Goal: Find specific page/section: Find specific page/section

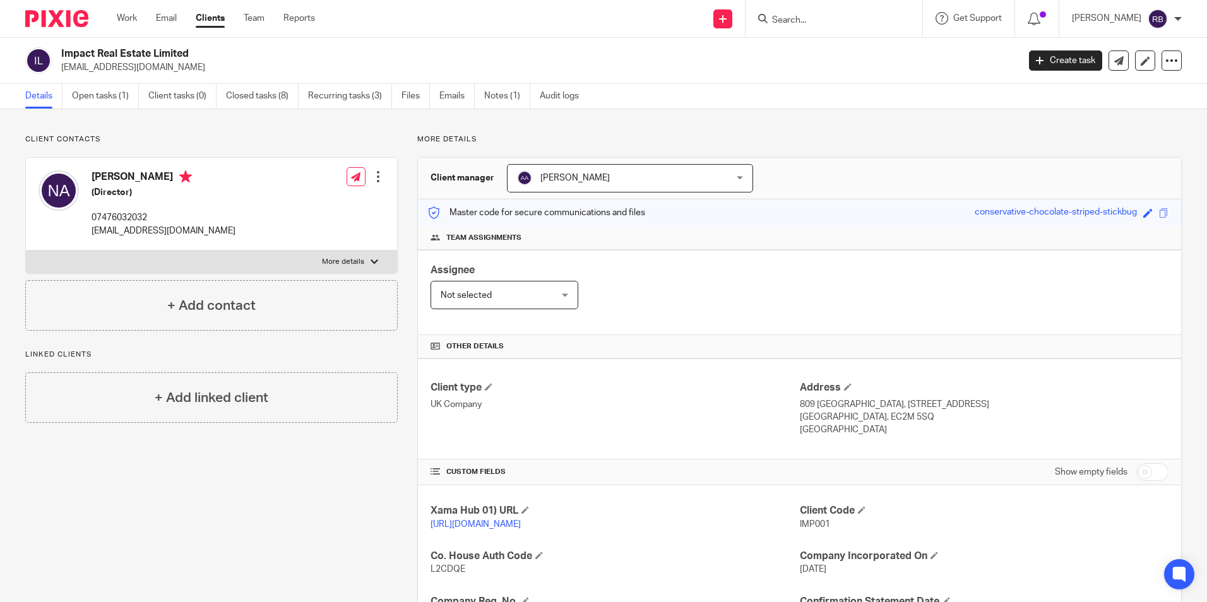
click at [819, 17] on input "Search" at bounding box center [828, 20] width 114 height 11
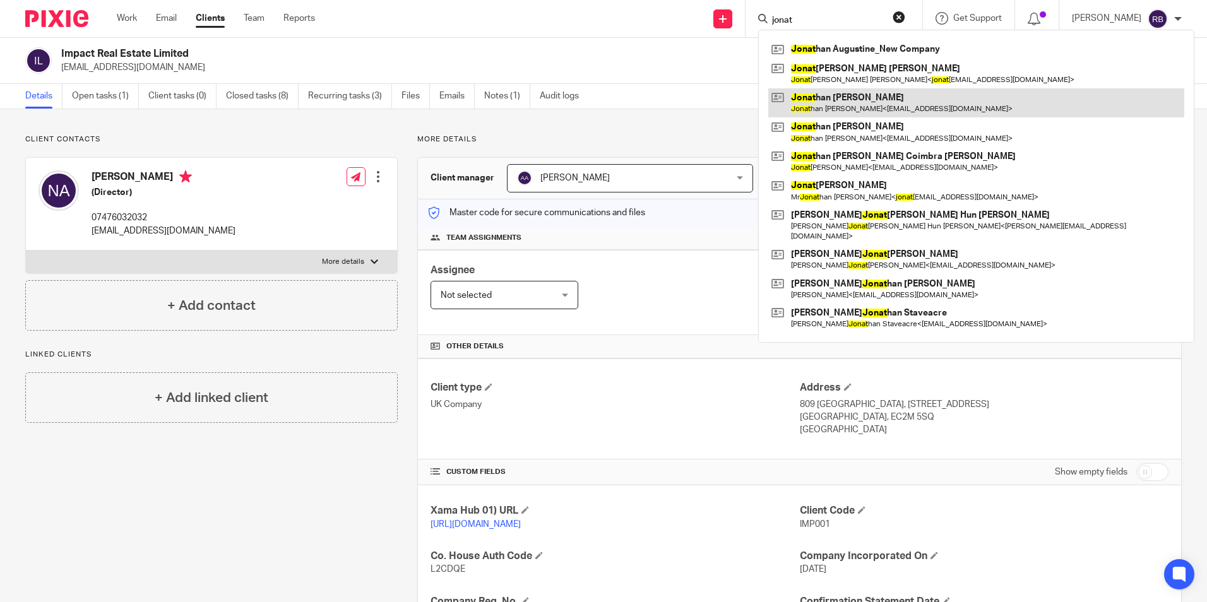
type input "jonat"
click at [843, 98] on link at bounding box center [976, 102] width 416 height 29
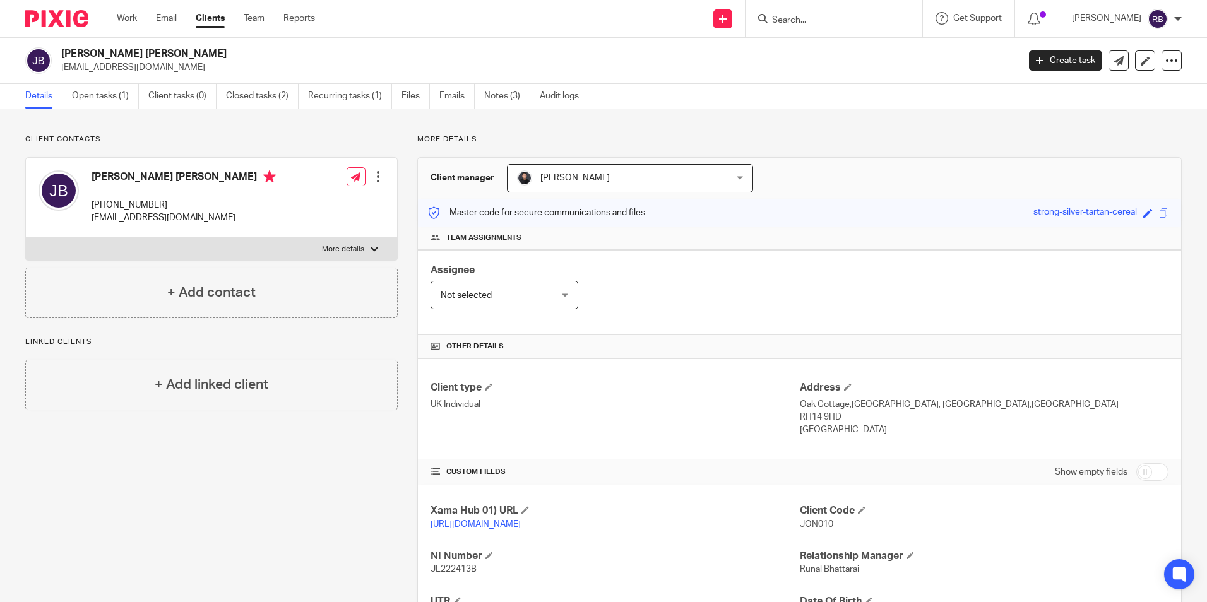
drag, startPoint x: 713, startPoint y: 271, endPoint x: 604, endPoint y: 198, distance: 132.0
click at [713, 271] on div "Assignee Not selected Not selected Not selected Aarshika Awale Aayush Niraula A…" at bounding box center [799, 292] width 763 height 85
click at [807, 18] on input "Search" at bounding box center [828, 20] width 114 height 11
click at [75, 15] on img at bounding box center [56, 18] width 63 height 17
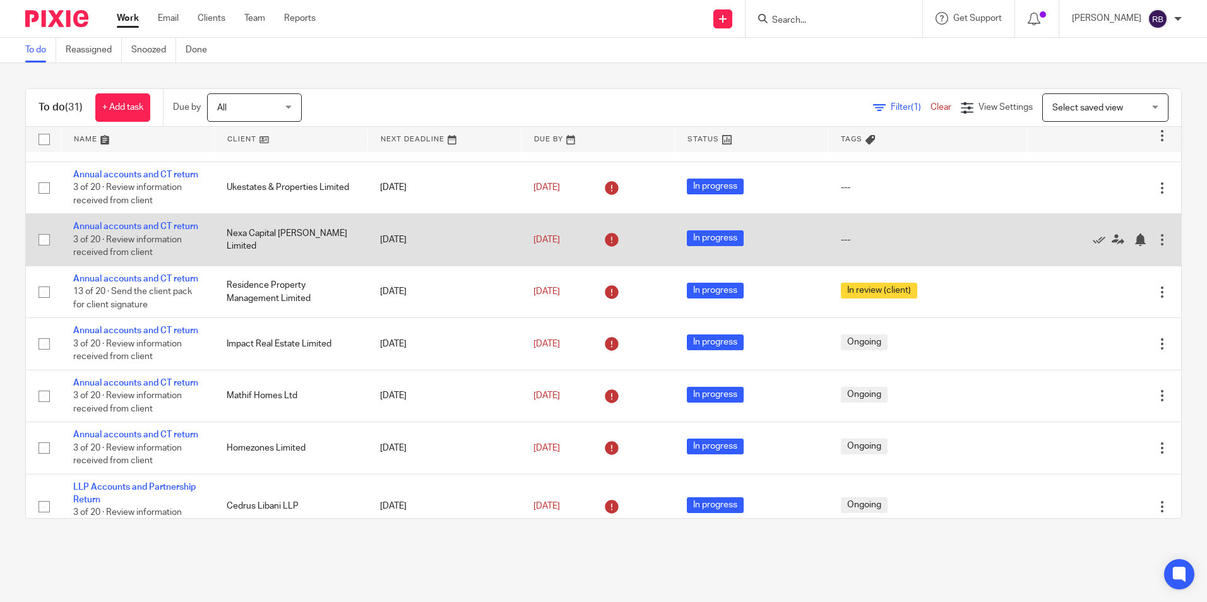
scroll to position [505, 0]
